Goal: Navigation & Orientation: Find specific page/section

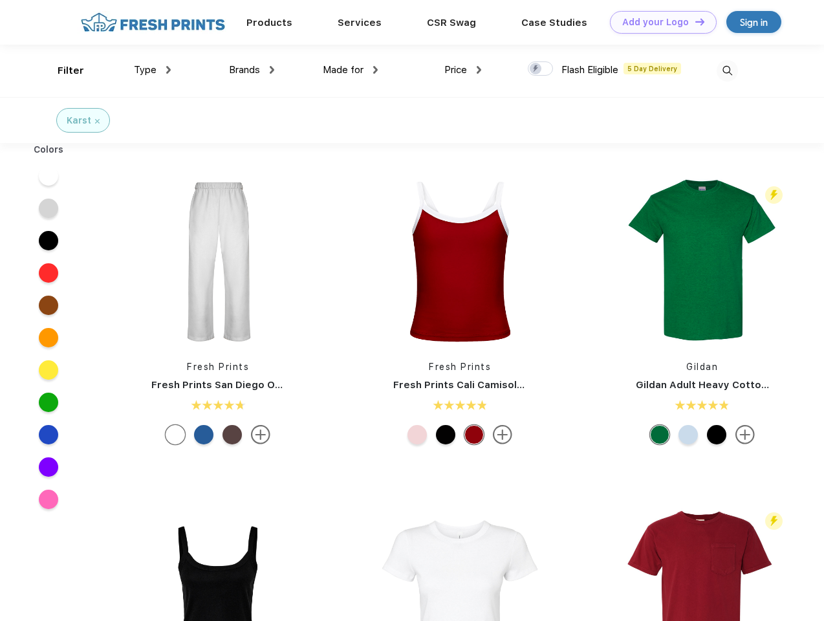
scroll to position [1, 0]
click at [659, 22] on link "Add your Logo Design Tool" at bounding box center [663, 22] width 107 height 23
click at [0, 0] on div "Design Tool" at bounding box center [0, 0] width 0 height 0
click at [694, 21] on link "Add your Logo Design Tool" at bounding box center [663, 22] width 107 height 23
click at [62, 71] on div "Filter" at bounding box center [71, 70] width 27 height 15
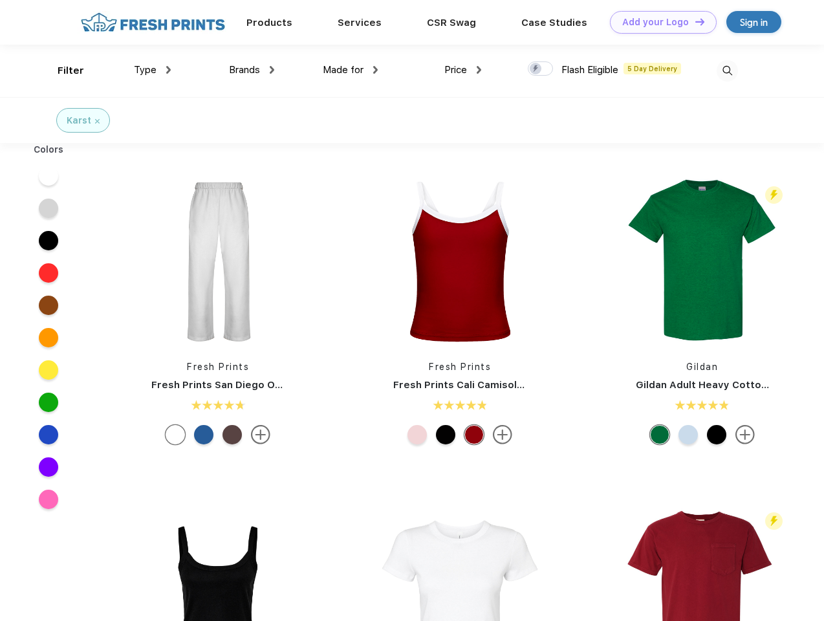
click at [153, 70] on span "Type" at bounding box center [145, 70] width 23 height 12
click at [252, 70] on span "Brands" at bounding box center [244, 70] width 31 height 12
click at [351, 70] on span "Made for" at bounding box center [343, 70] width 41 height 12
click at [463, 70] on span "Price" at bounding box center [456, 70] width 23 height 12
click at [541, 69] on div at bounding box center [540, 68] width 25 height 14
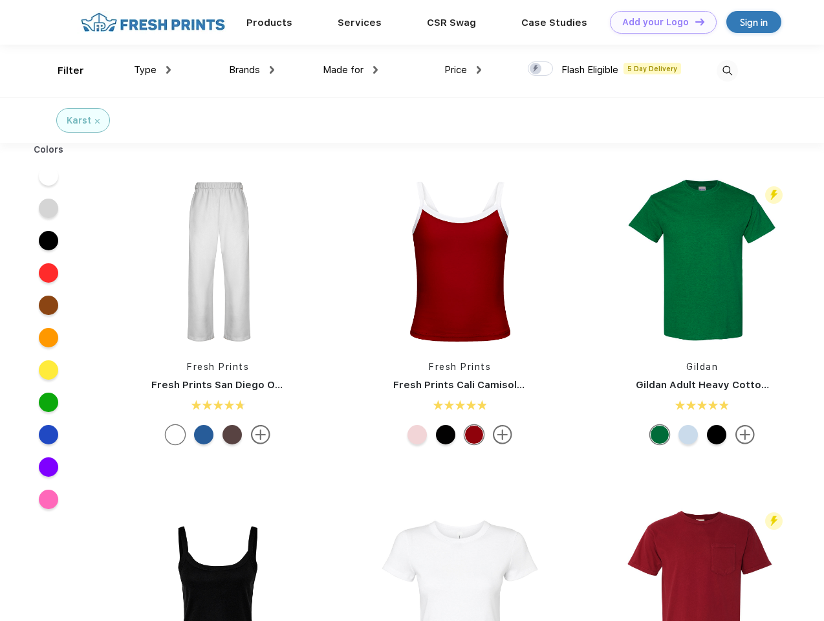
click at [536, 69] on input "checkbox" at bounding box center [532, 65] width 8 height 8
click at [727, 71] on img at bounding box center [727, 70] width 21 height 21
